Goal: Task Accomplishment & Management: Use online tool/utility

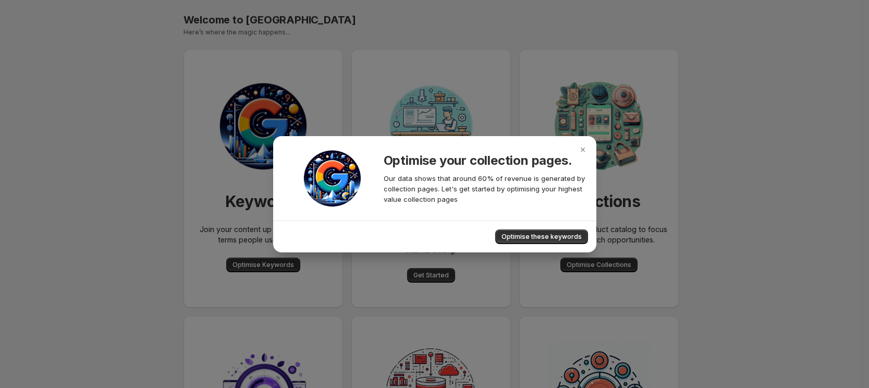
click at [584, 151] on icon "Close" at bounding box center [582, 150] width 4 height 4
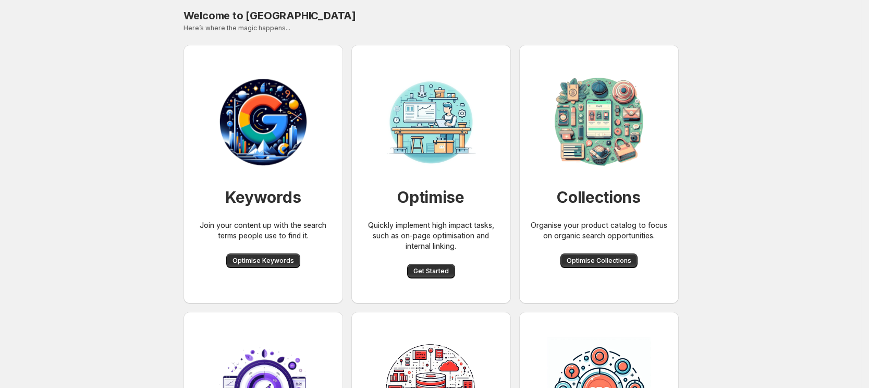
scroll to position [130, 0]
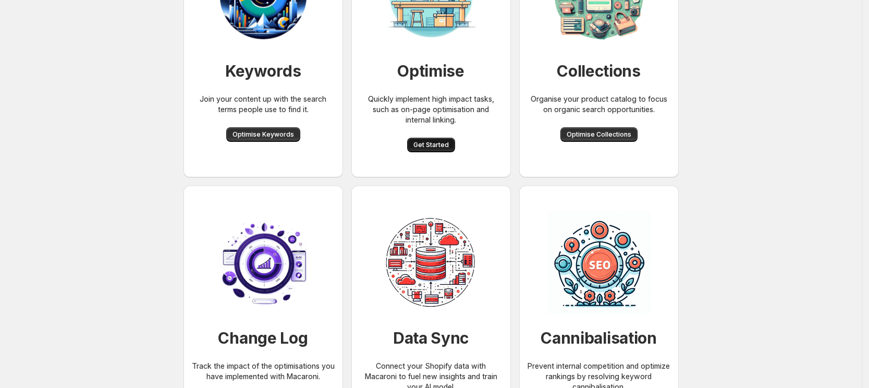
click at [448, 144] on span "Get Started" at bounding box center [430, 145] width 35 height 8
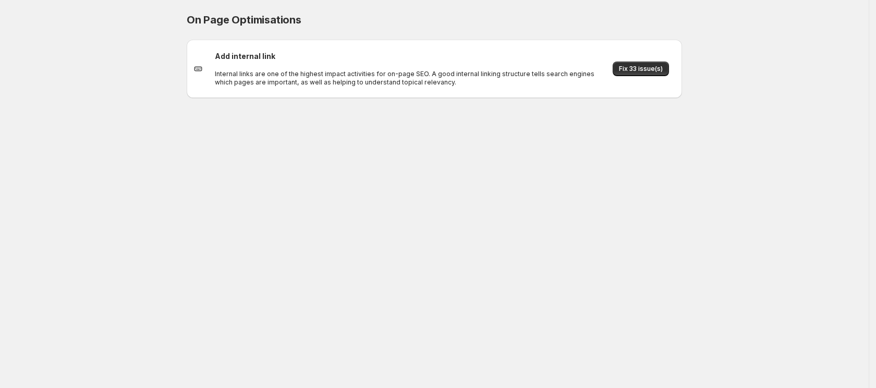
click at [435, 190] on div "On Page Optimisations. This page is ready On Page Optimisations Add internal li…" at bounding box center [434, 194] width 869 height 388
click at [529, 211] on div "On Page Optimisations. This page is ready On Page Optimisations Add internal li…" at bounding box center [434, 194] width 869 height 388
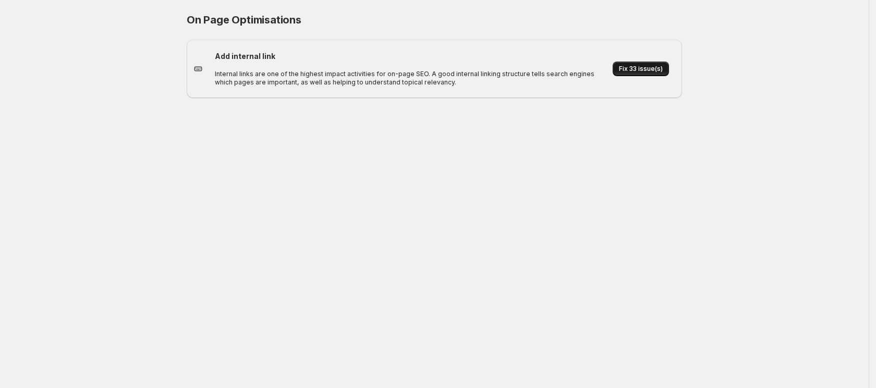
click at [630, 69] on span "Fix 33 issue(s)" at bounding box center [641, 69] width 44 height 8
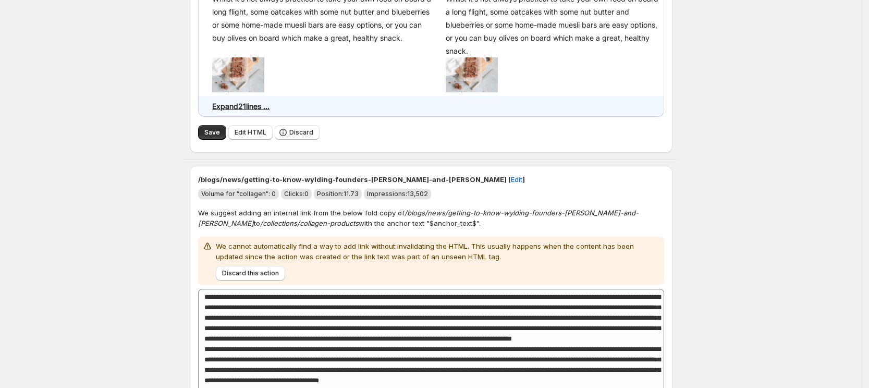
scroll to position [717, 0]
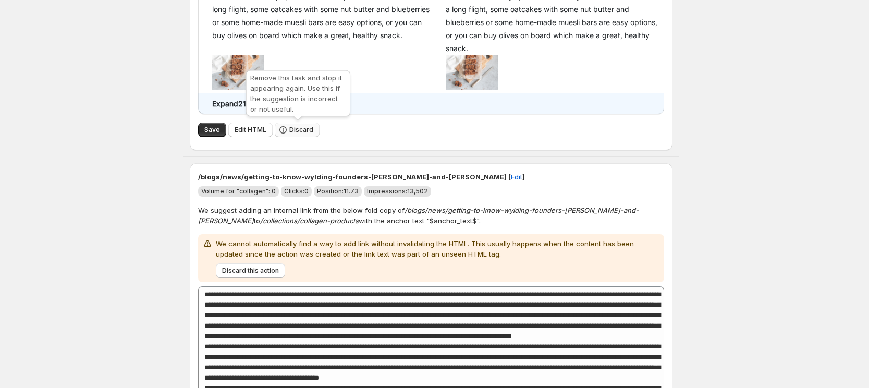
click at [306, 129] on span "Discard" at bounding box center [301, 130] width 24 height 8
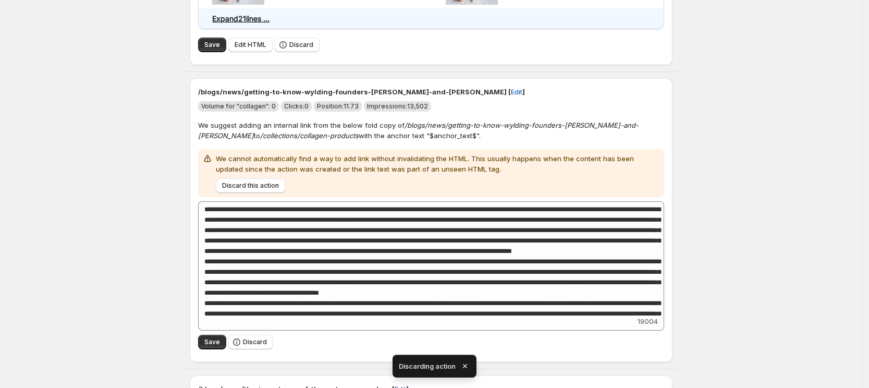
scroll to position [43, 0]
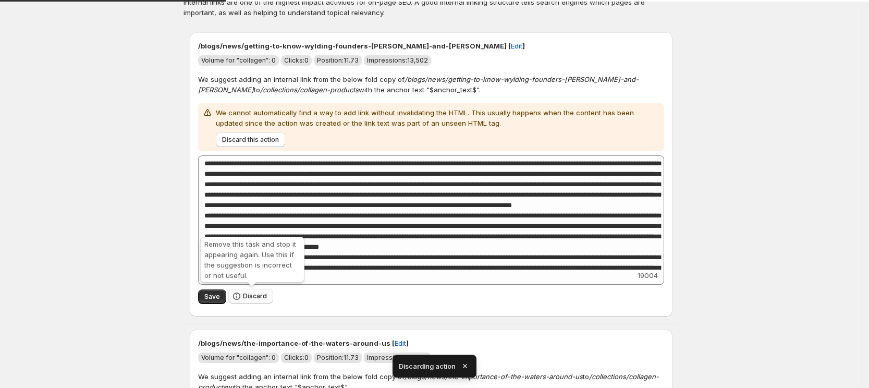
click at [255, 297] on span "Discard" at bounding box center [255, 296] width 24 height 8
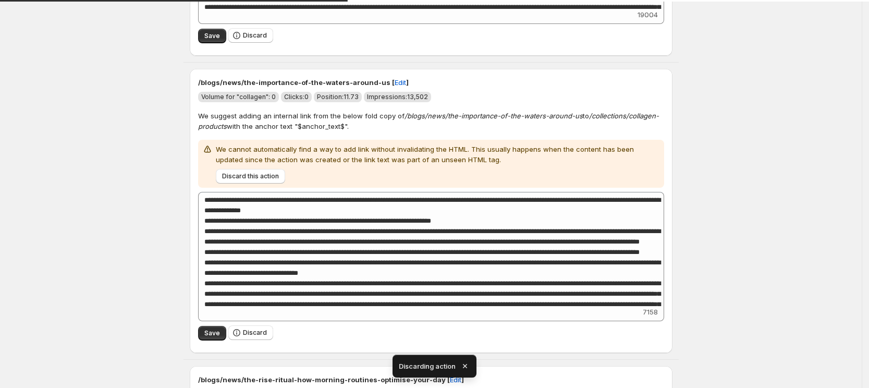
scroll to position [7, 0]
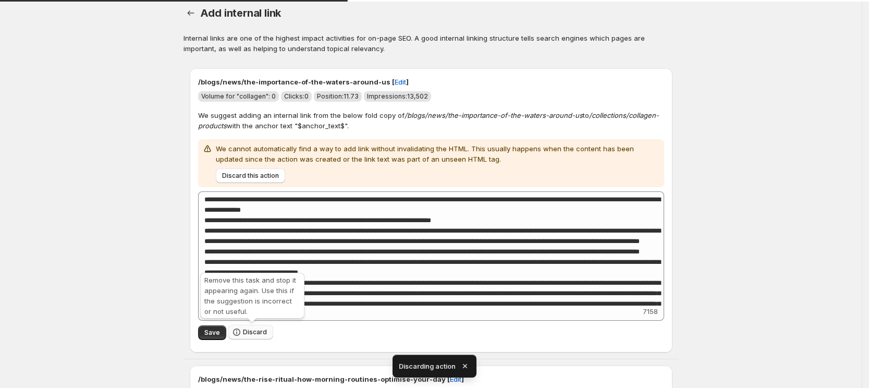
click at [254, 335] on span "Discard" at bounding box center [255, 332] width 24 height 8
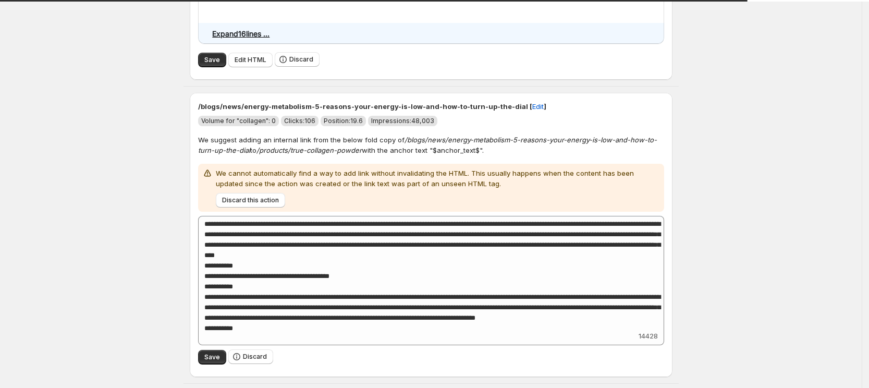
scroll to position [528, 0]
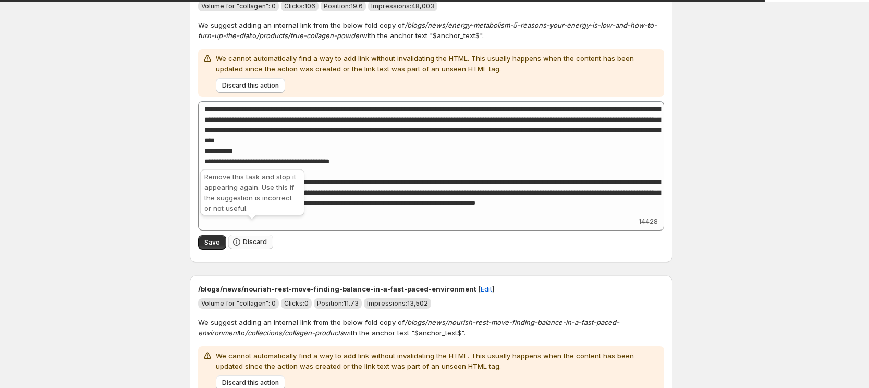
click at [263, 238] on span "Discard" at bounding box center [255, 242] width 24 height 8
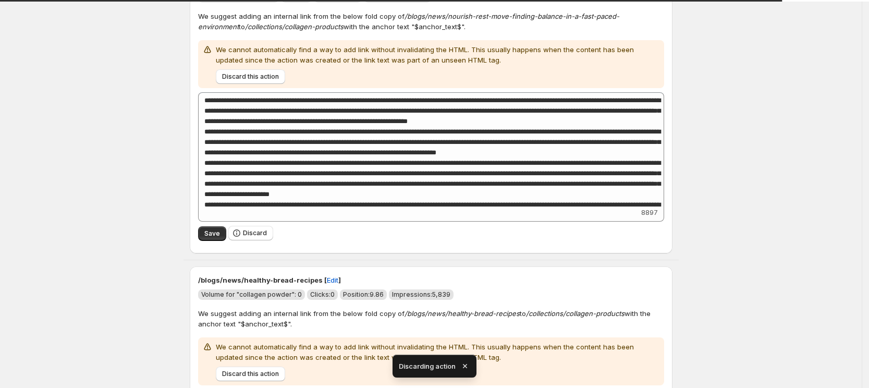
scroll to position [426, 0]
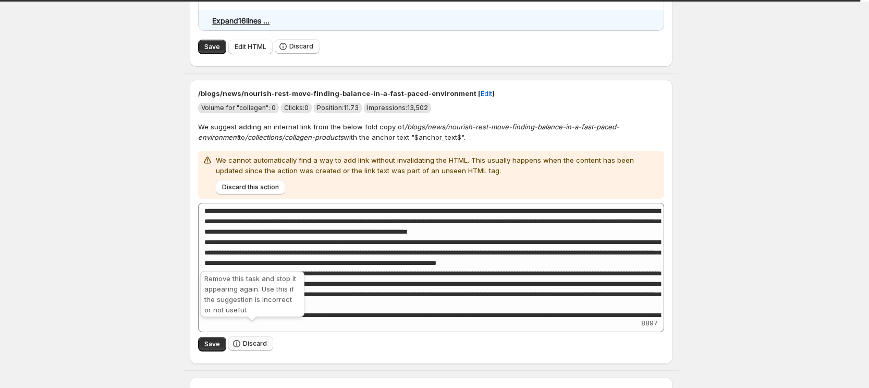
click at [261, 322] on div "Remove this task and stop it appearing again. Use this if the suggestion is inc…" at bounding box center [252, 296] width 108 height 54
click at [266, 336] on button "Discard" at bounding box center [250, 343] width 45 height 15
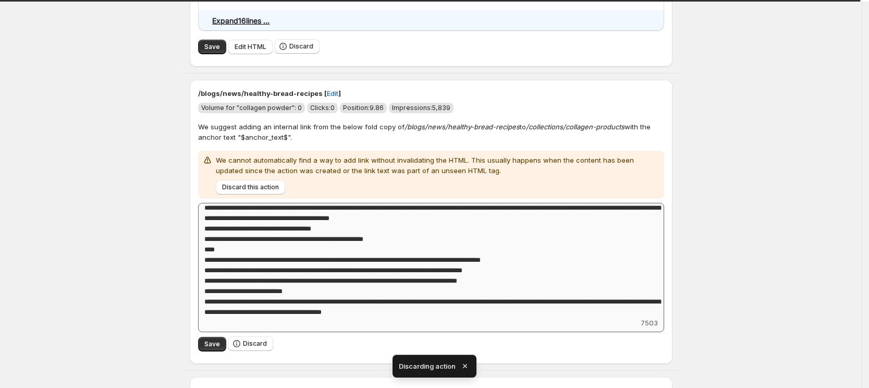
scroll to position [65, 0]
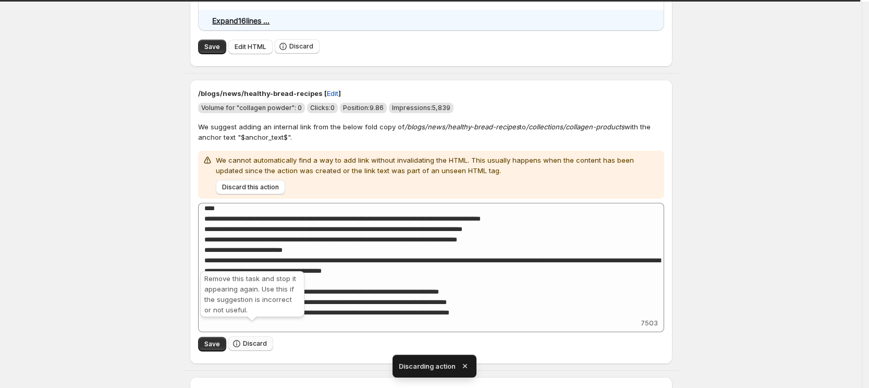
click at [269, 336] on button "Discard" at bounding box center [250, 343] width 45 height 15
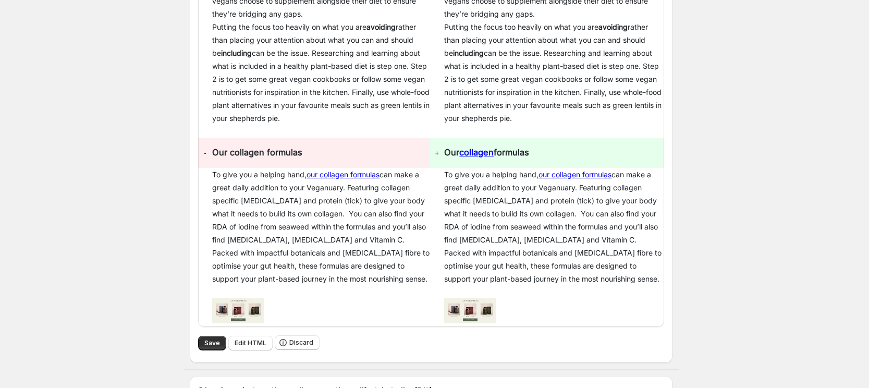
scroll to position [1013, 0]
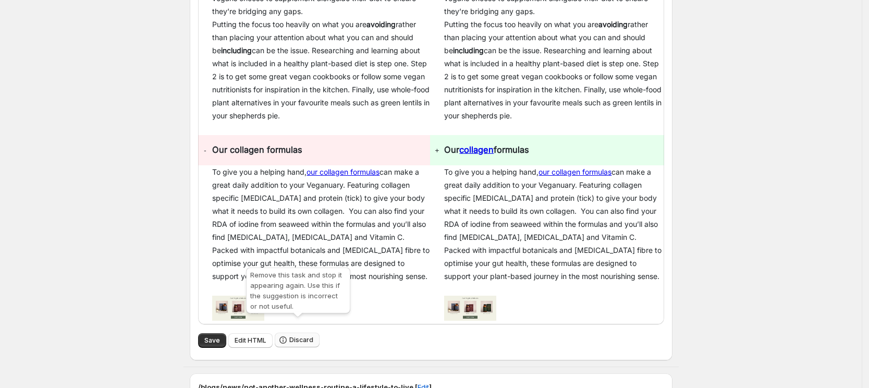
click at [310, 336] on span "Discard" at bounding box center [301, 340] width 24 height 8
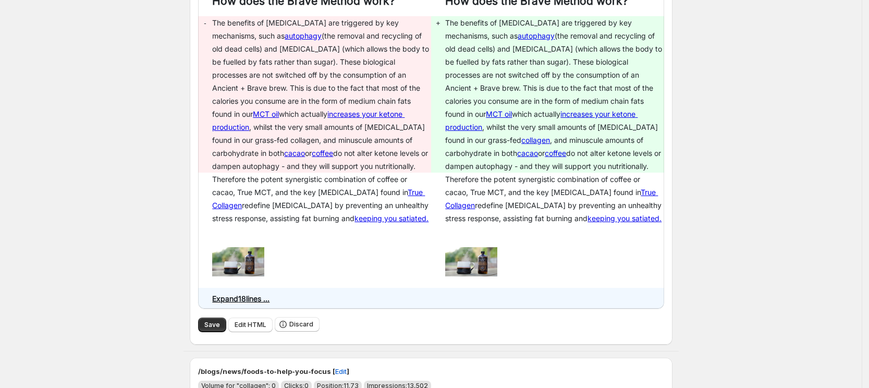
scroll to position [1734, 0]
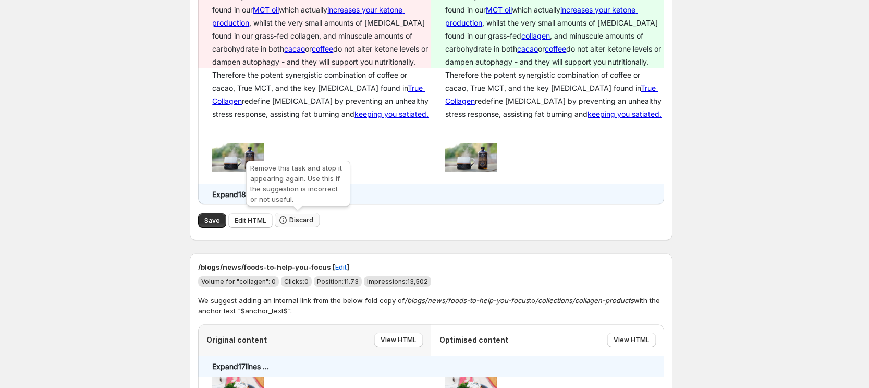
click at [296, 222] on span "Discard" at bounding box center [301, 220] width 24 height 8
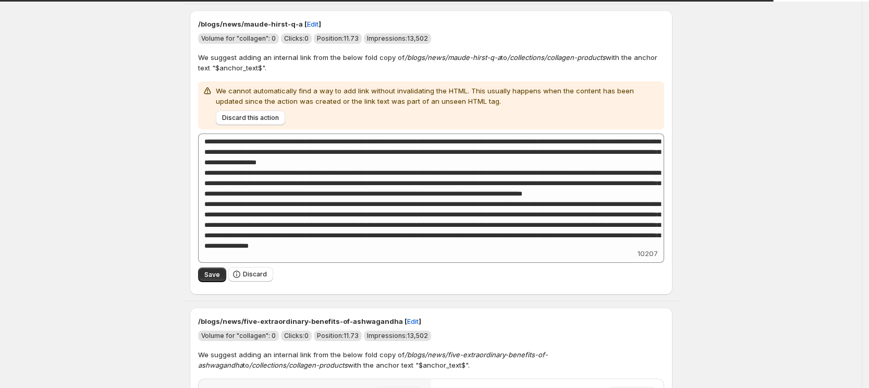
scroll to position [2419, 0]
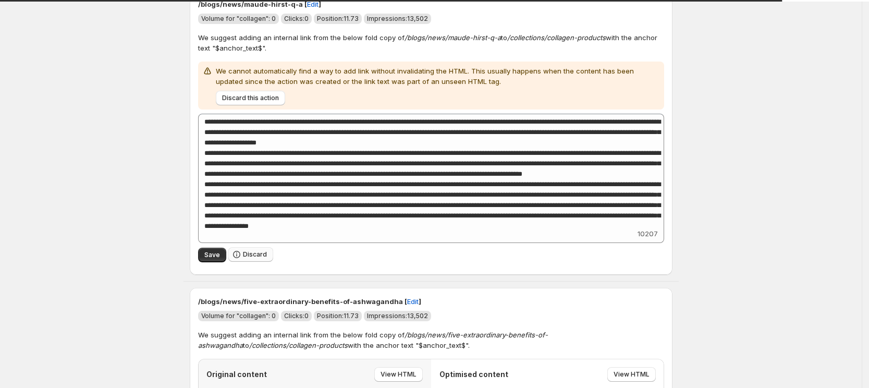
click at [260, 250] on span "Discard" at bounding box center [255, 254] width 24 height 8
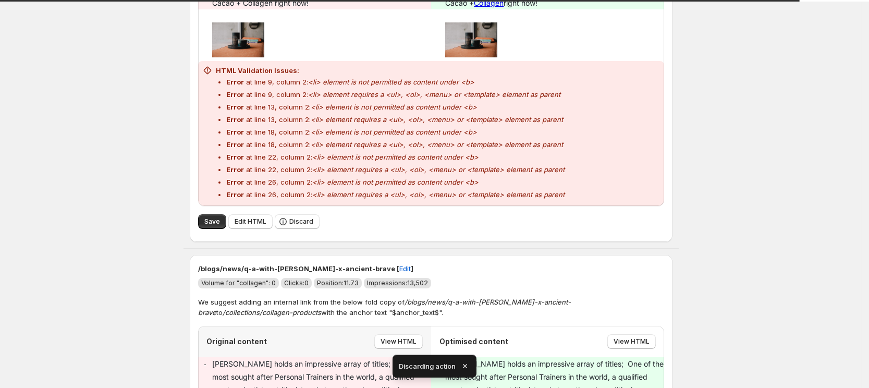
scroll to position [2448, 0]
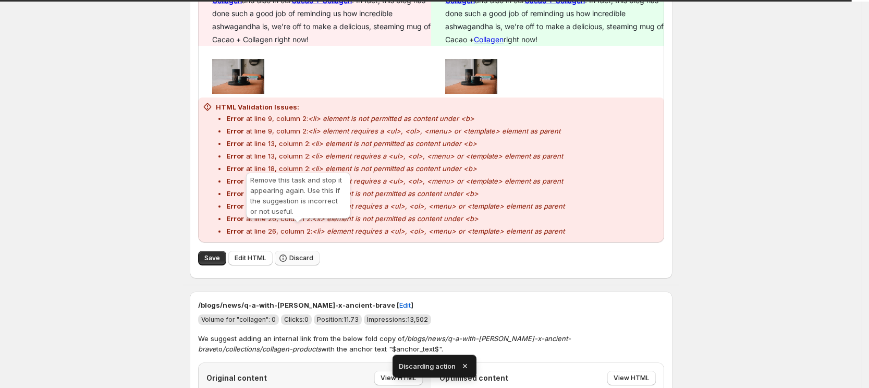
click at [302, 254] on span "Discard" at bounding box center [301, 258] width 24 height 8
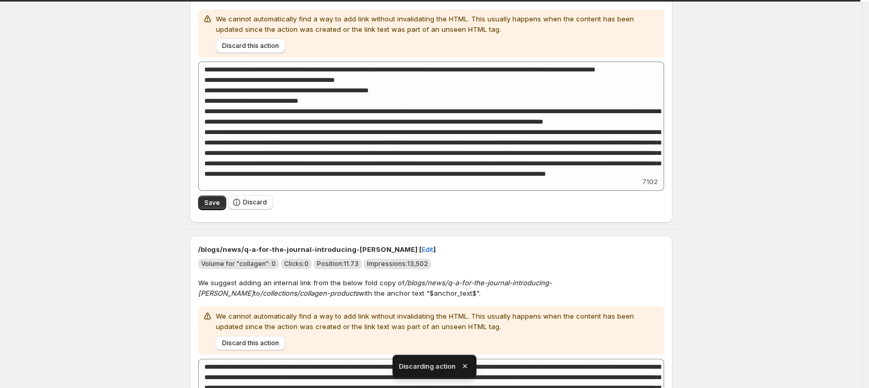
scroll to position [2444, 0]
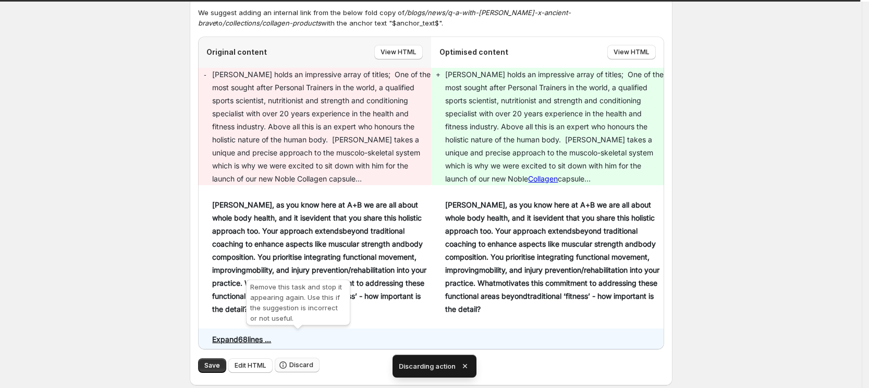
click at [300, 361] on span "Discard" at bounding box center [301, 365] width 24 height 8
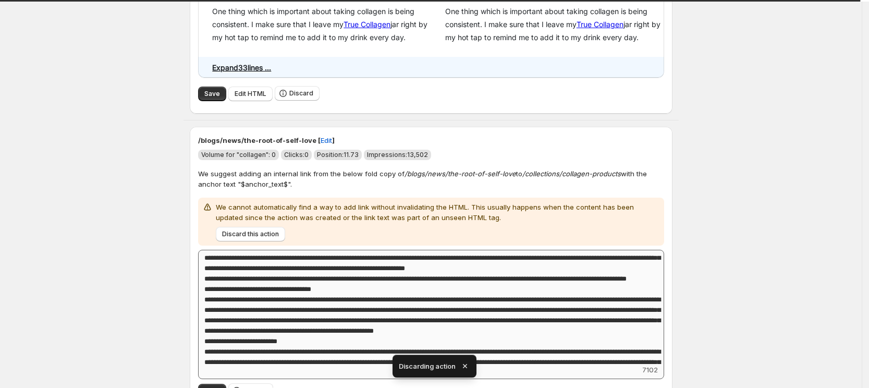
scroll to position [2337, 0]
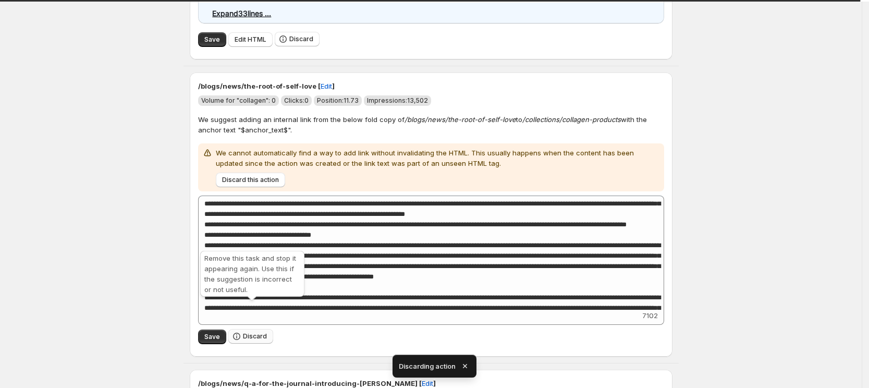
click at [263, 332] on span "Discard" at bounding box center [255, 336] width 24 height 8
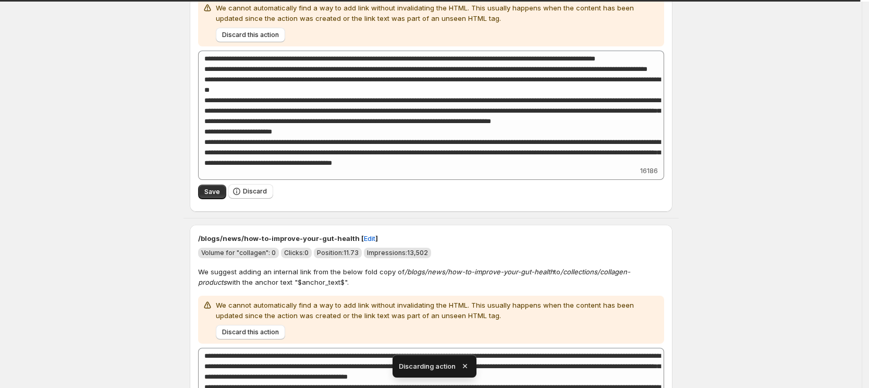
scroll to position [2794, 0]
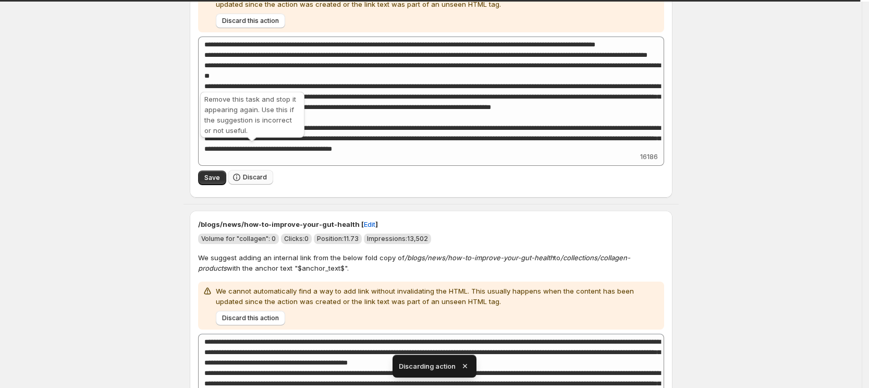
click at [253, 173] on span "Discard" at bounding box center [255, 177] width 24 height 8
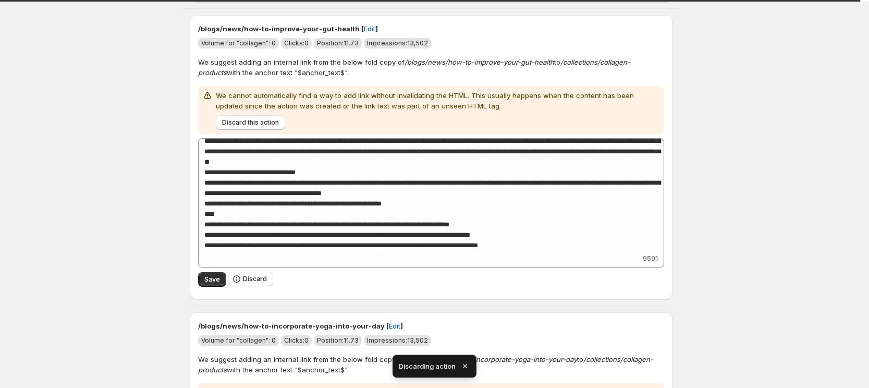
scroll to position [65, 0]
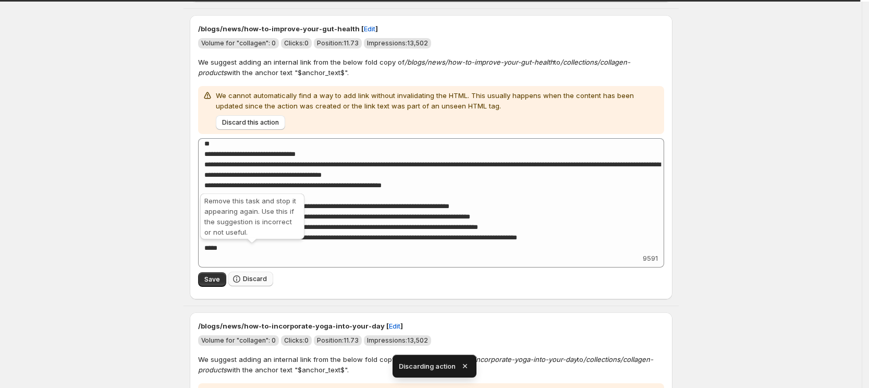
click at [261, 275] on span "Discard" at bounding box center [255, 279] width 24 height 8
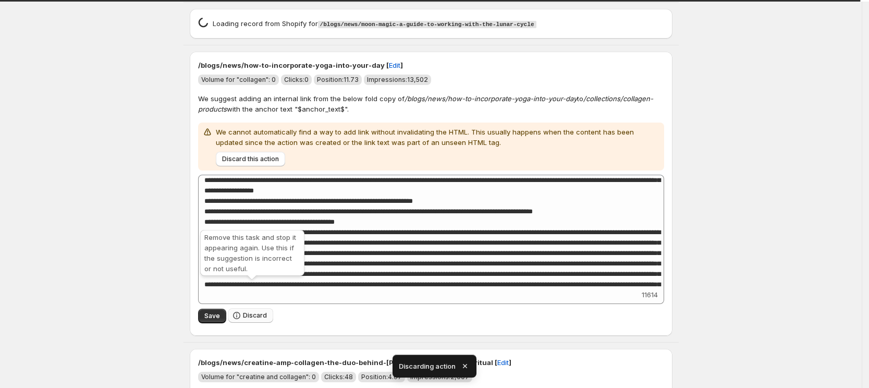
click at [253, 311] on span "Discard" at bounding box center [255, 315] width 24 height 8
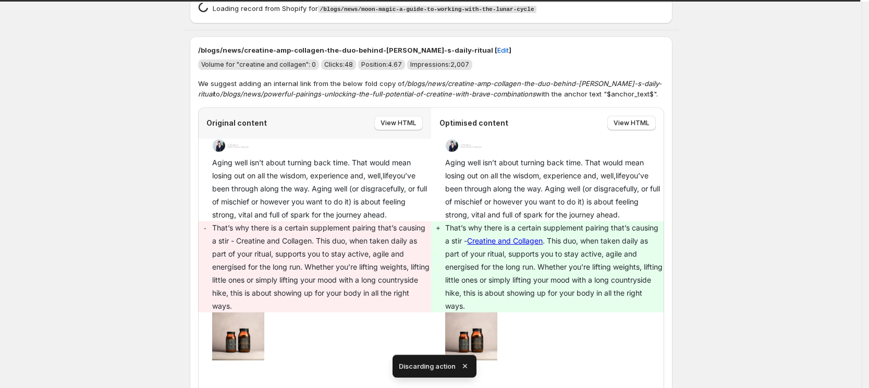
scroll to position [2662, 0]
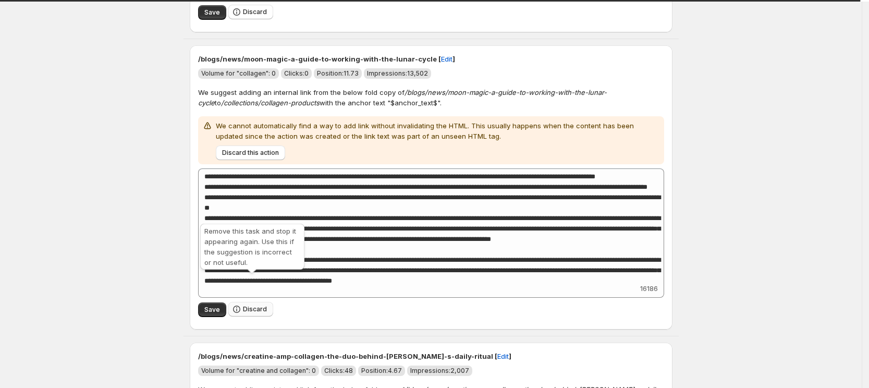
click at [260, 302] on button "Discard" at bounding box center [250, 309] width 45 height 15
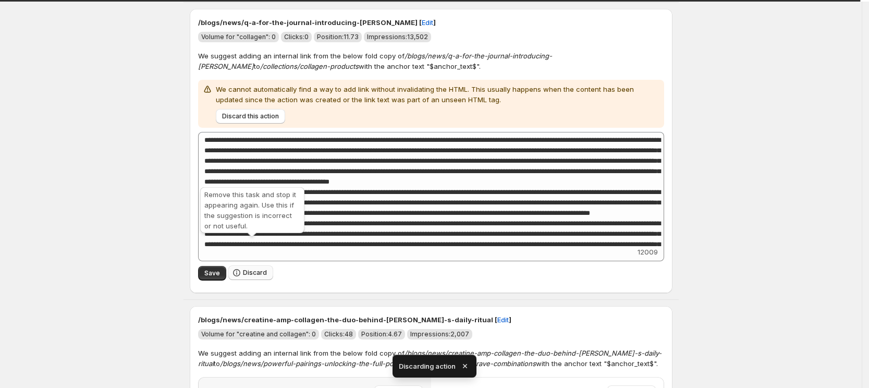
click at [260, 269] on span "Discard" at bounding box center [255, 273] width 24 height 8
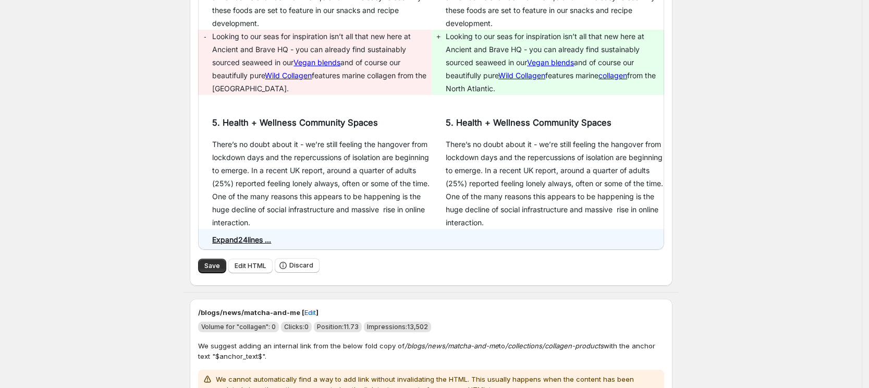
scroll to position [3147, 0]
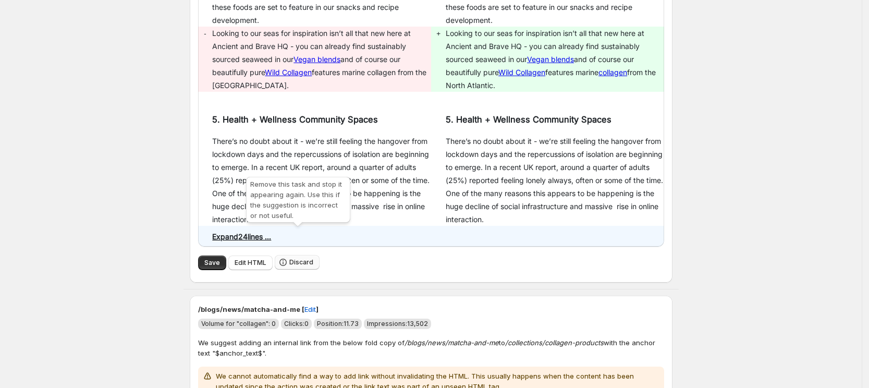
click at [308, 258] on span "Discard" at bounding box center [301, 262] width 24 height 8
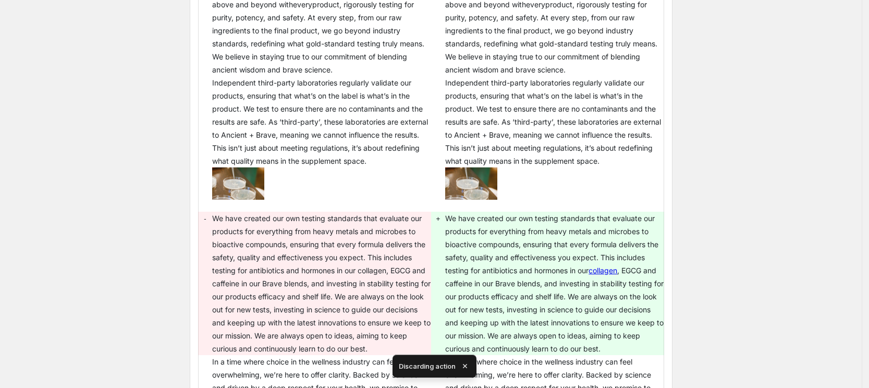
scroll to position [2794, 0]
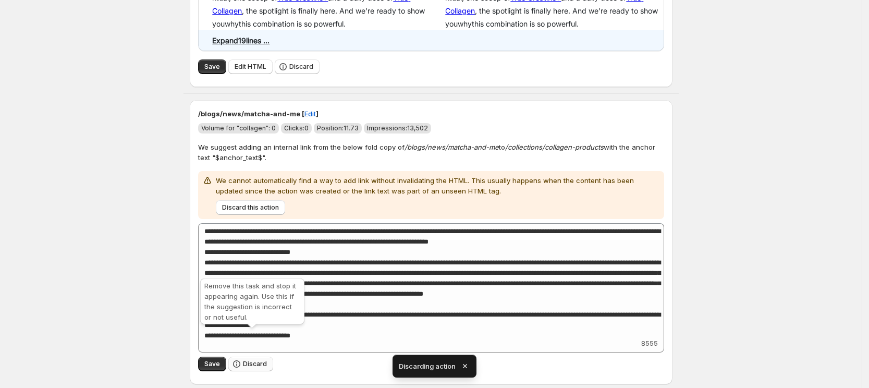
click at [262, 360] on span "Discard" at bounding box center [255, 364] width 24 height 8
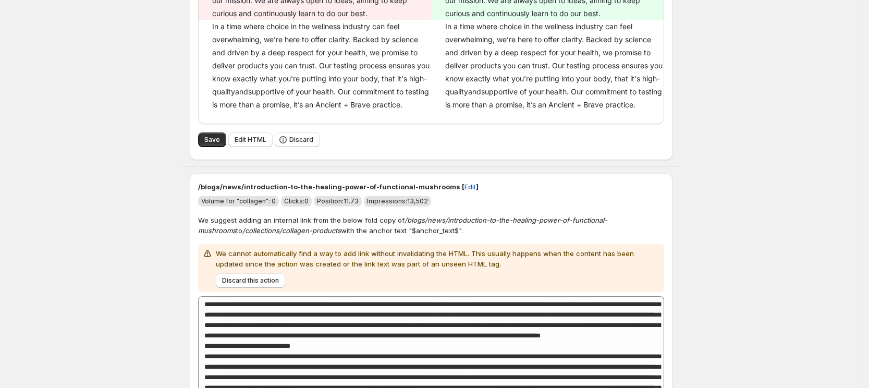
scroll to position [130, 0]
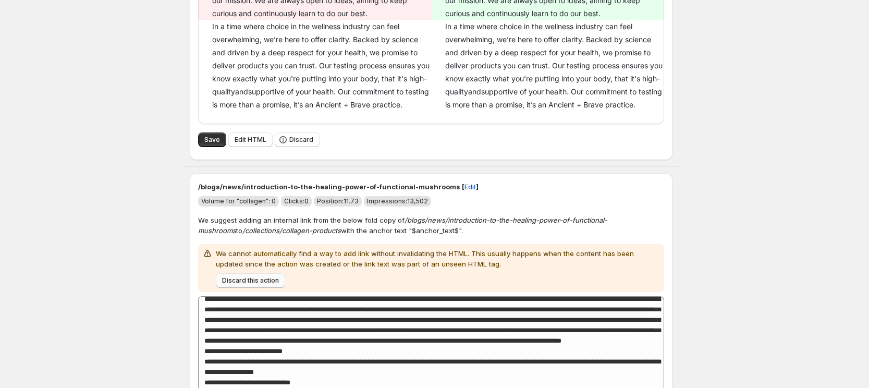
click at [275, 276] on span "Discard this action" at bounding box center [250, 280] width 57 height 8
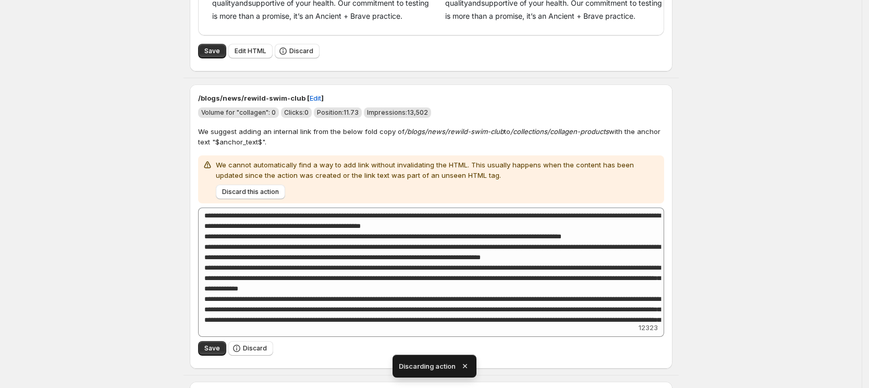
scroll to position [3469, 0]
click at [273, 184] on button "Discard this action" at bounding box center [250, 191] width 69 height 15
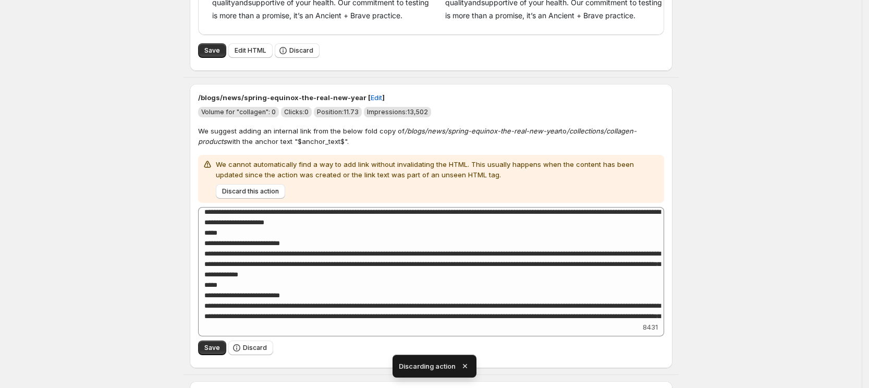
scroll to position [521, 0]
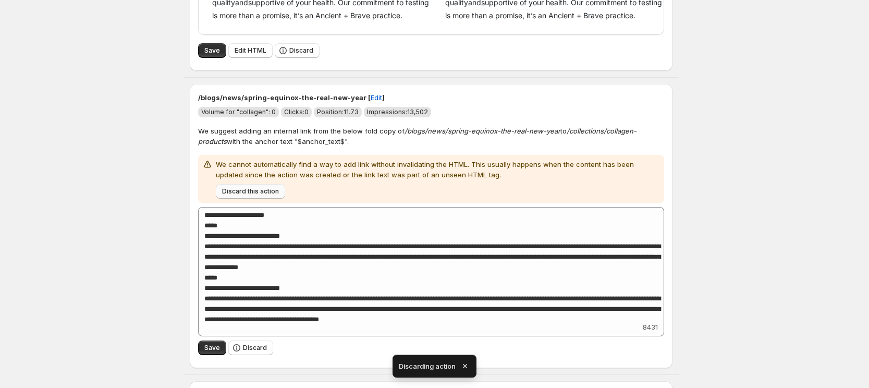
click at [273, 184] on button "Discard this action" at bounding box center [250, 191] width 69 height 15
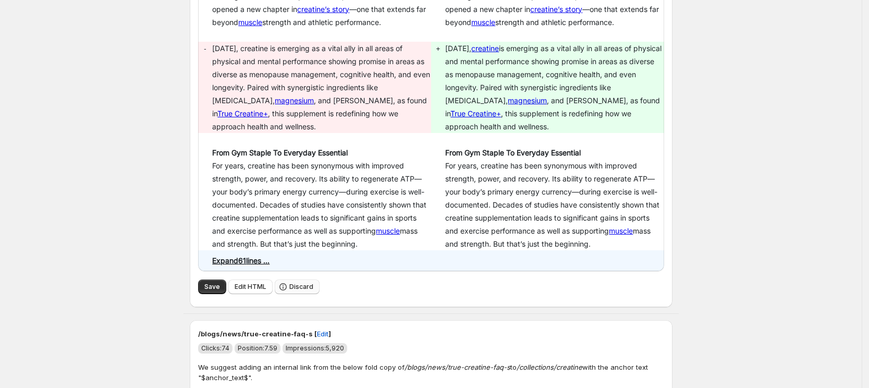
scroll to position [4056, 0]
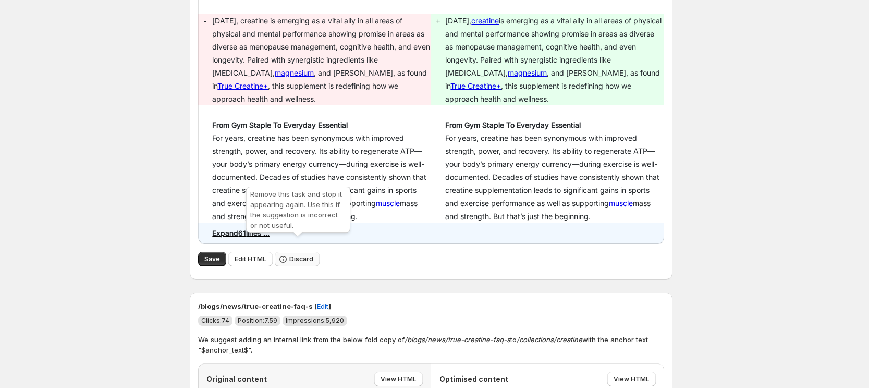
click at [300, 255] on span "Discard" at bounding box center [301, 259] width 24 height 8
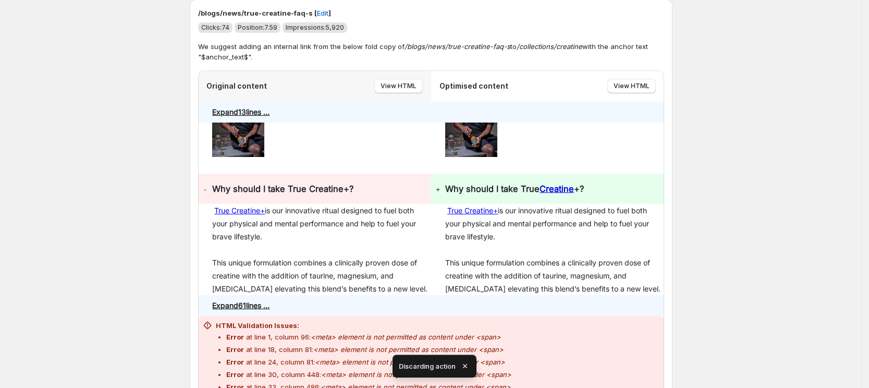
scroll to position [3910, 0]
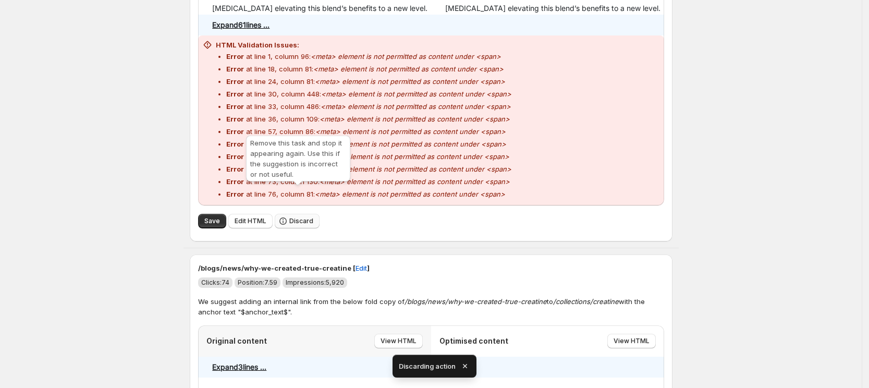
click at [302, 217] on span "Discard" at bounding box center [301, 221] width 24 height 8
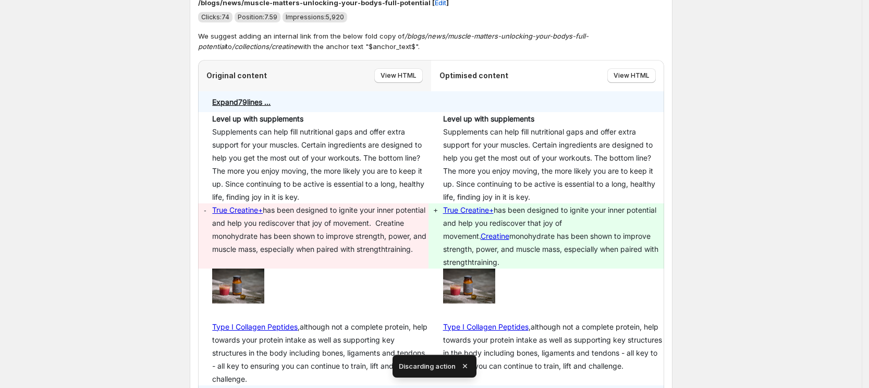
scroll to position [3896, 0]
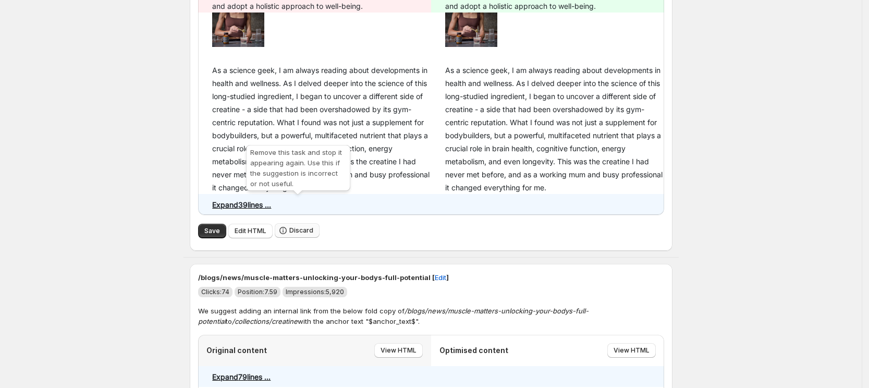
click at [298, 226] on span "Discard" at bounding box center [301, 230] width 24 height 8
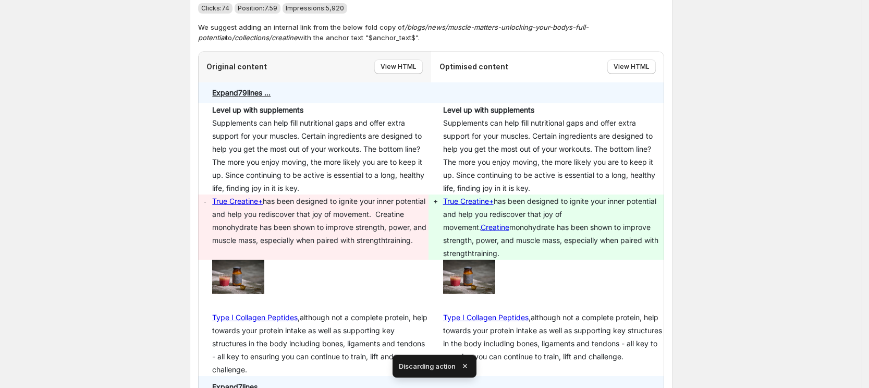
scroll to position [3921, 0]
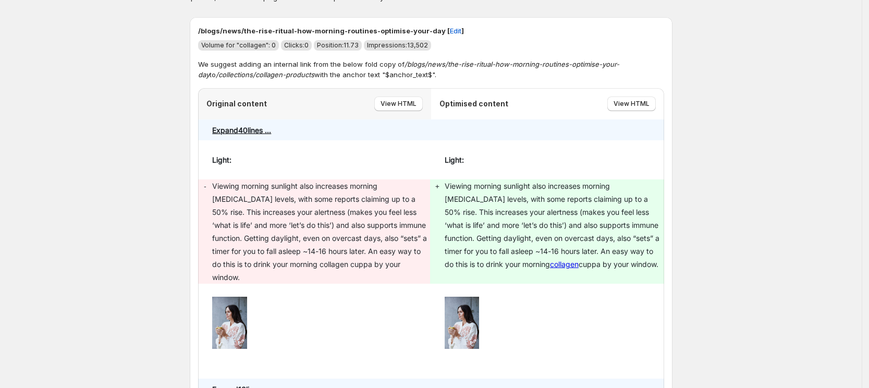
scroll to position [0, 0]
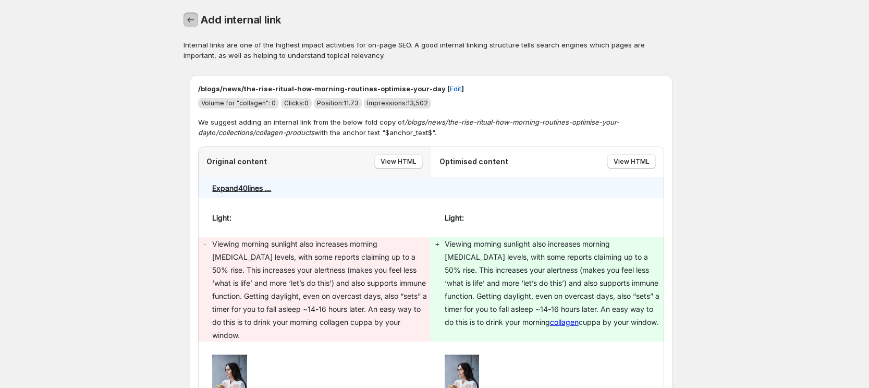
click at [189, 18] on icon "button" at bounding box center [191, 20] width 10 height 10
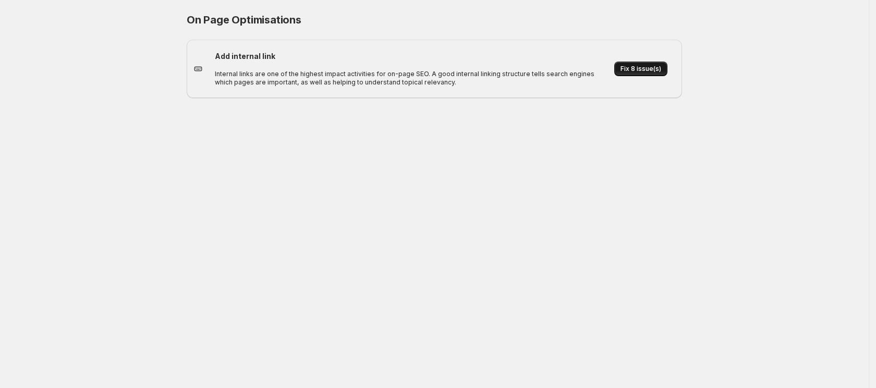
click at [657, 64] on button "Fix 8 issue(s)" at bounding box center [640, 69] width 53 height 15
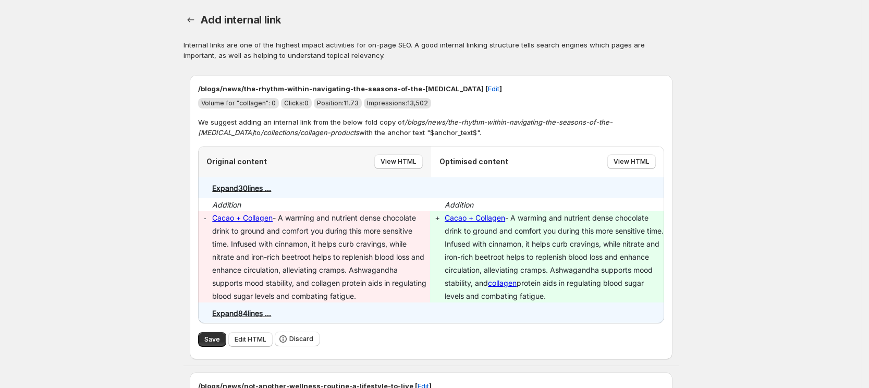
drag, startPoint x: 749, startPoint y: 182, endPoint x: 725, endPoint y: 182, distance: 24.5
